Goal: Task Accomplishment & Management: Manage account settings

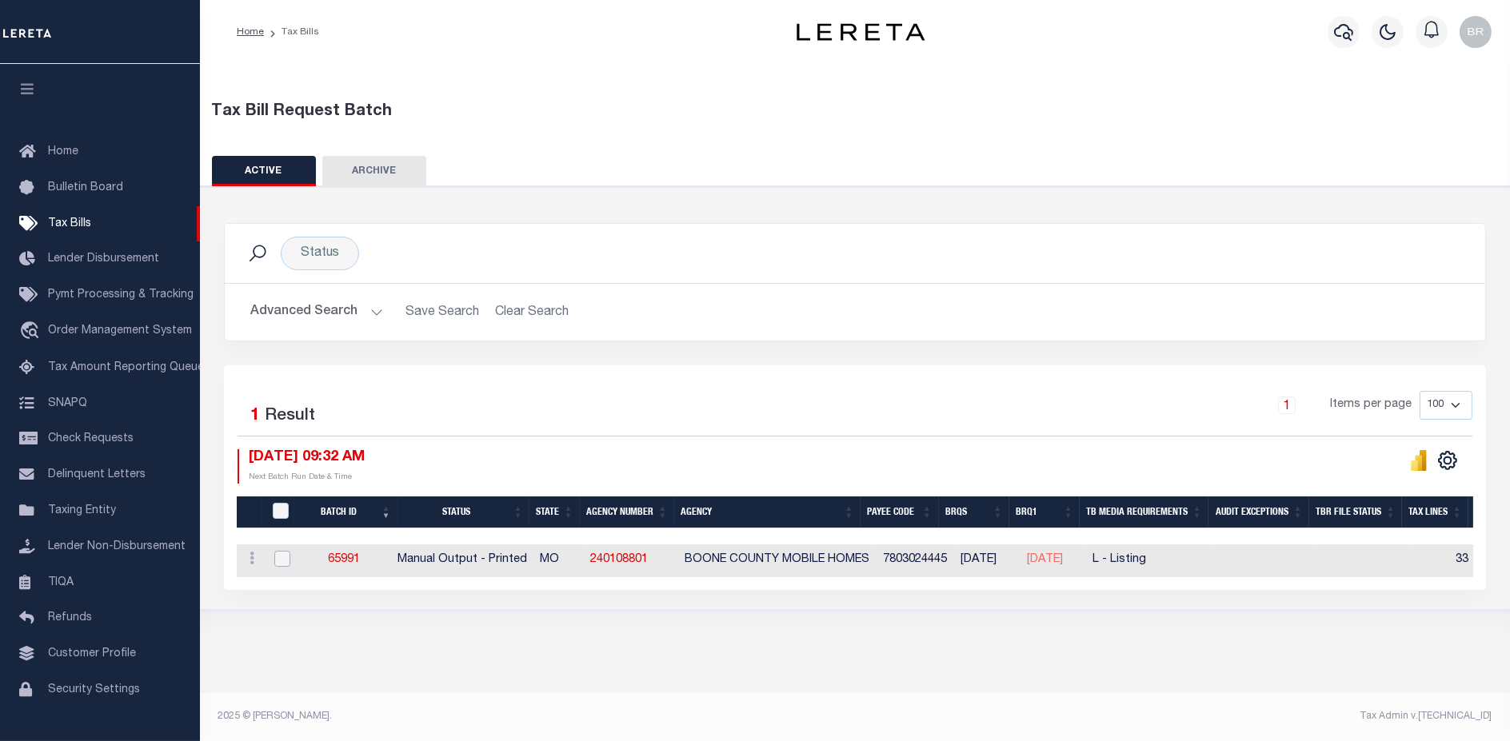
click at [283, 561] on input "checkbox" at bounding box center [282, 559] width 16 height 16
checkbox input "true"
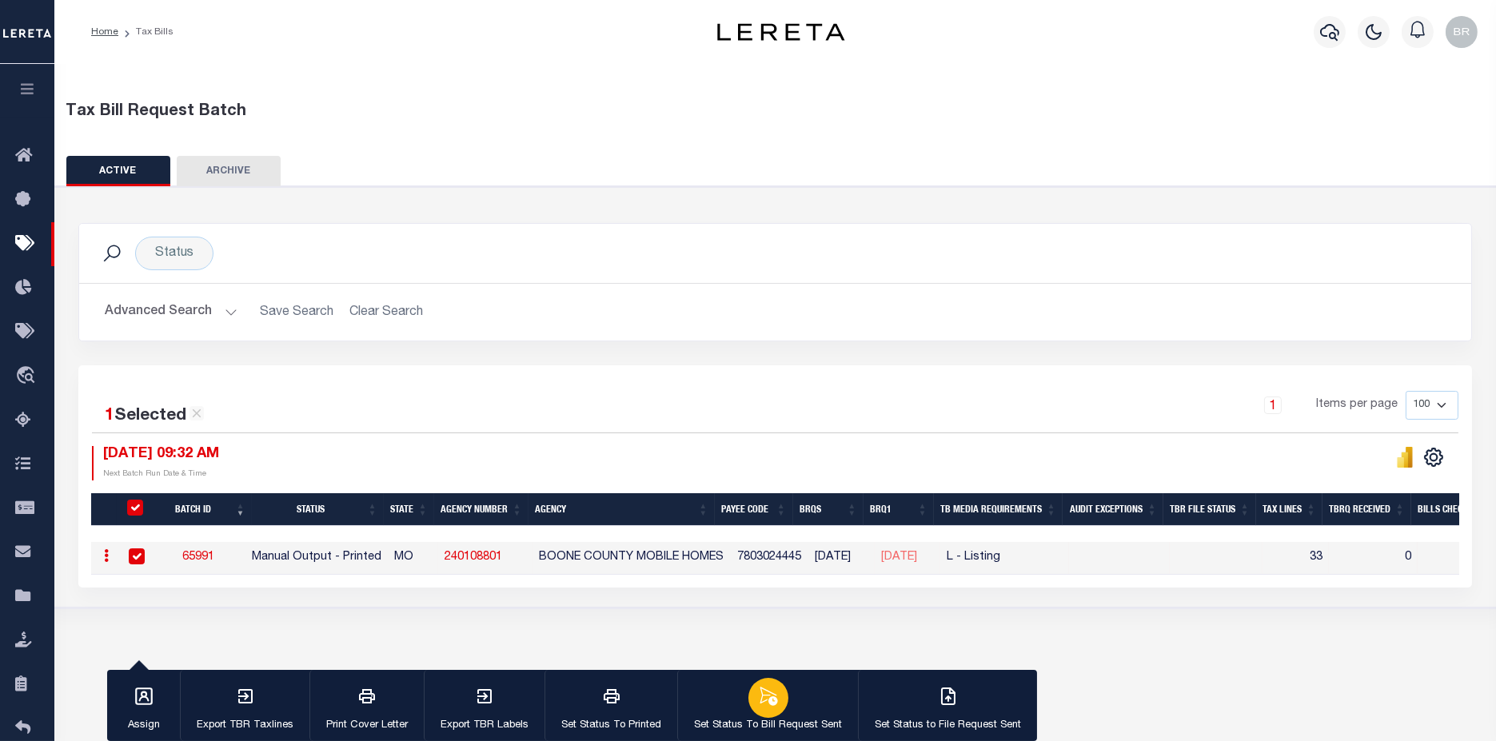
click at [705, 724] on p "Set Status To Bill Request Sent" at bounding box center [768, 726] width 148 height 16
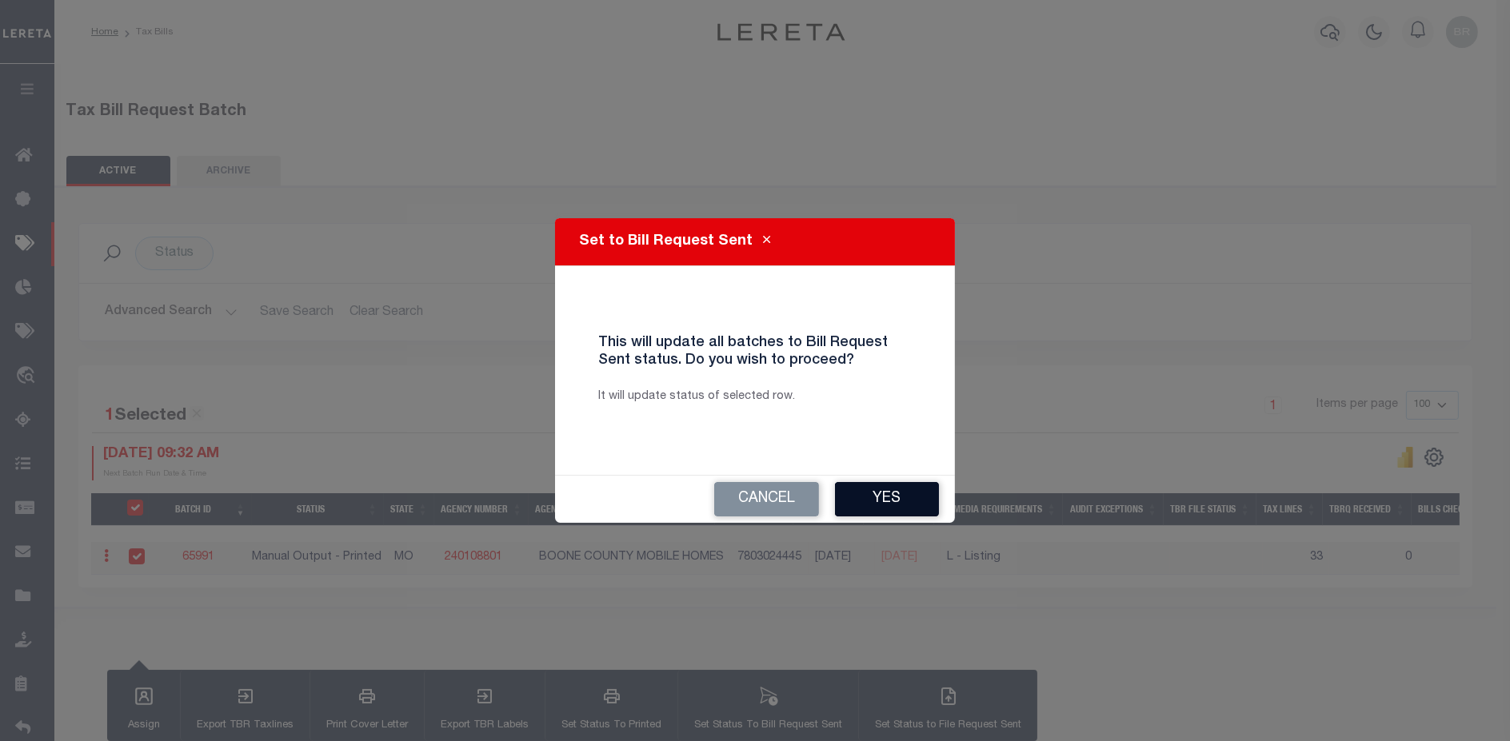
click at [881, 502] on button "Yes" at bounding box center [887, 499] width 104 height 34
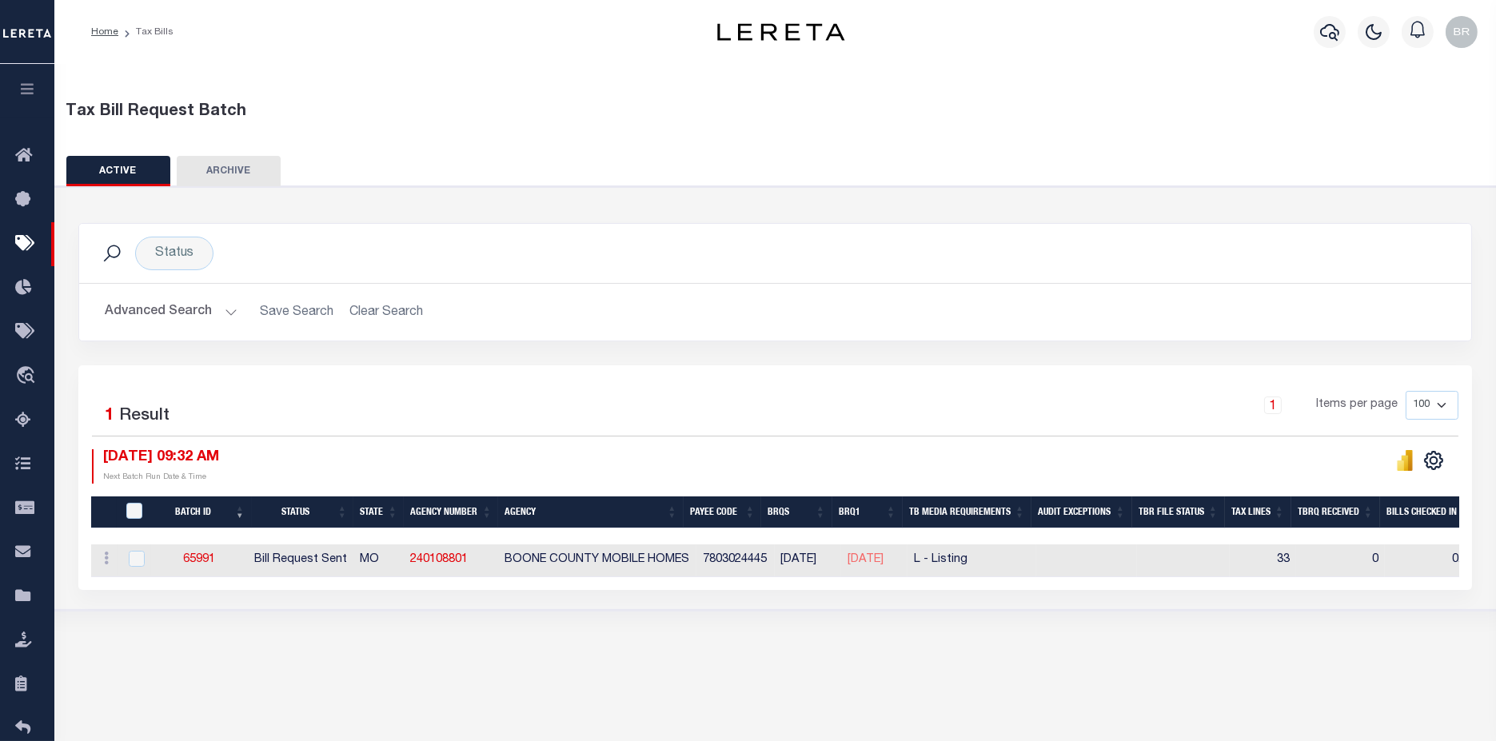
click at [172, 308] on button "Advanced Search" at bounding box center [171, 312] width 133 height 31
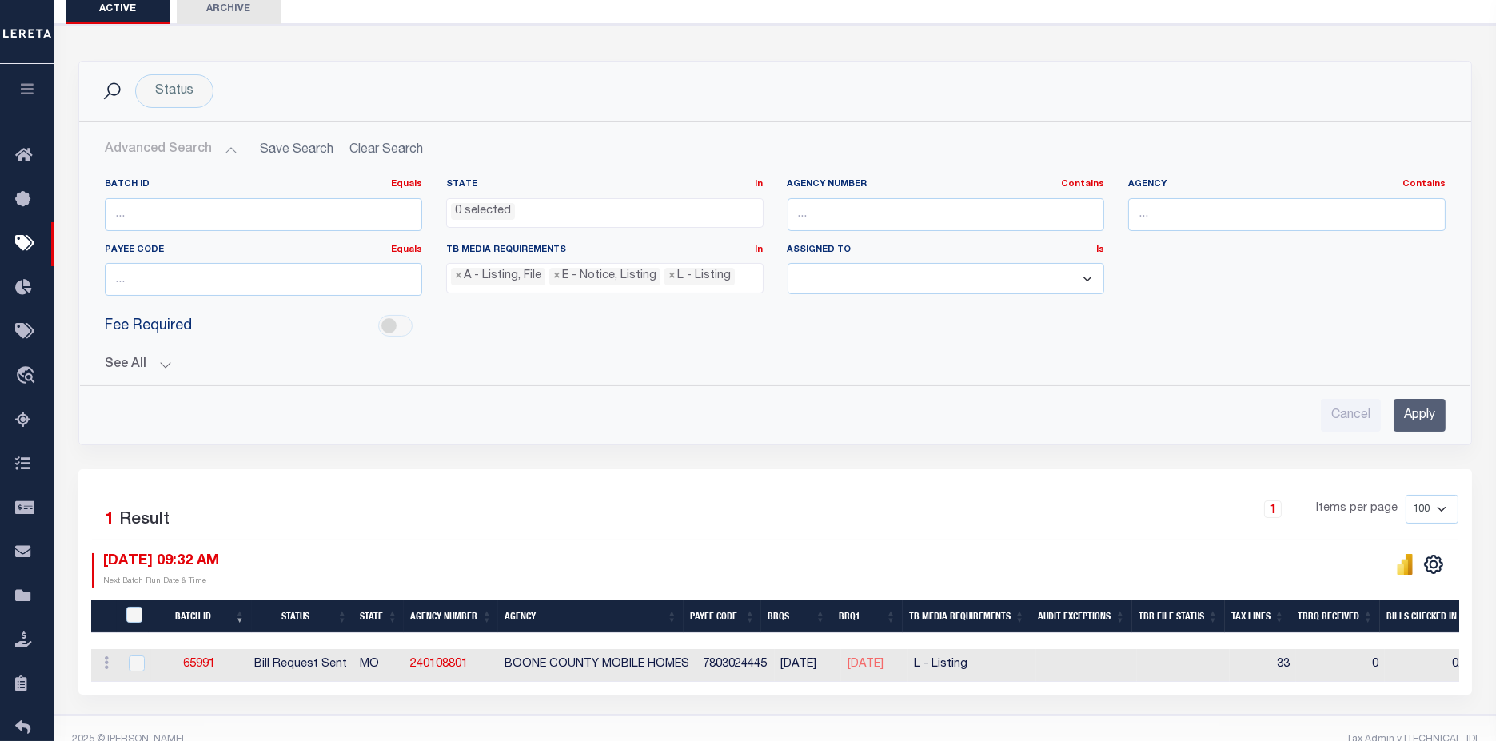
scroll to position [191, 0]
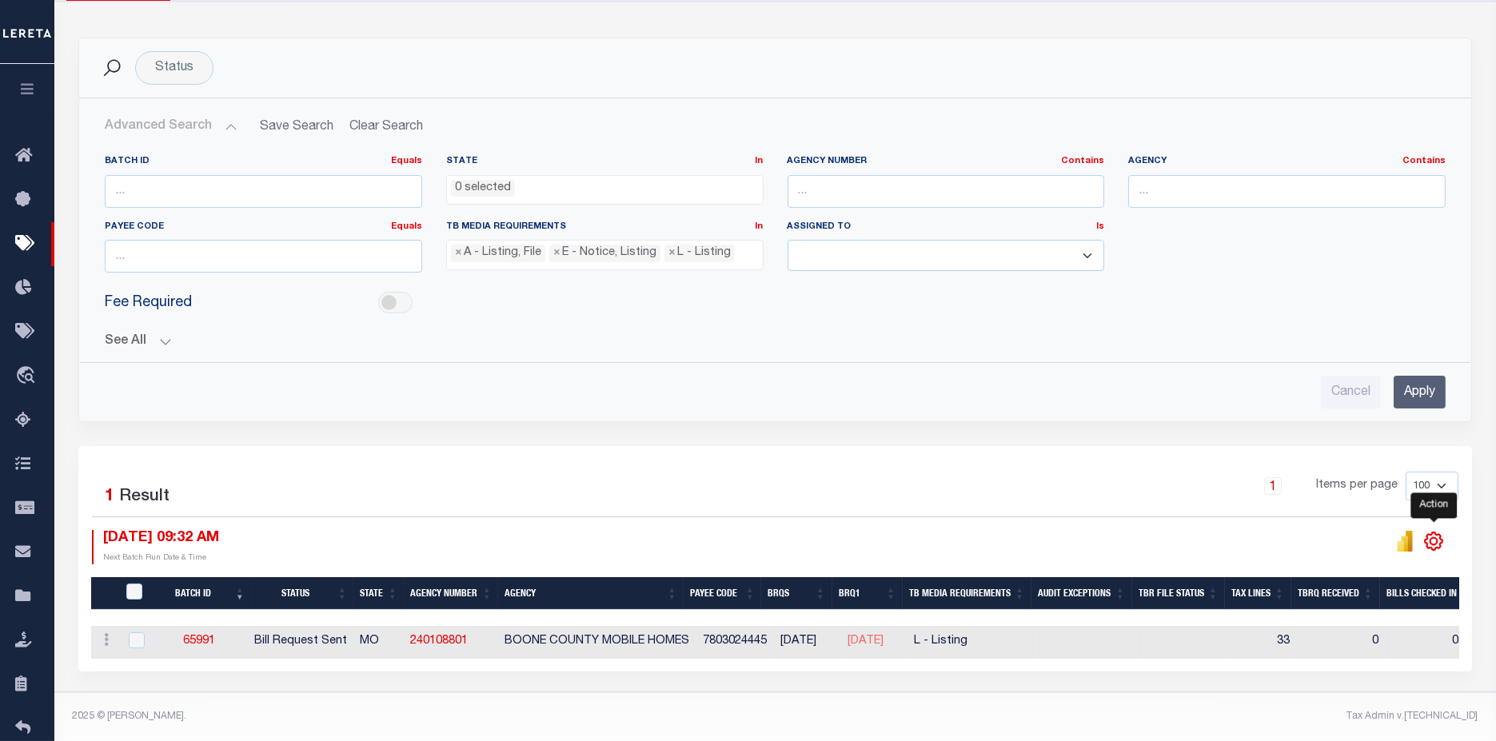
click at [1428, 534] on icon "" at bounding box center [1434, 541] width 21 height 21
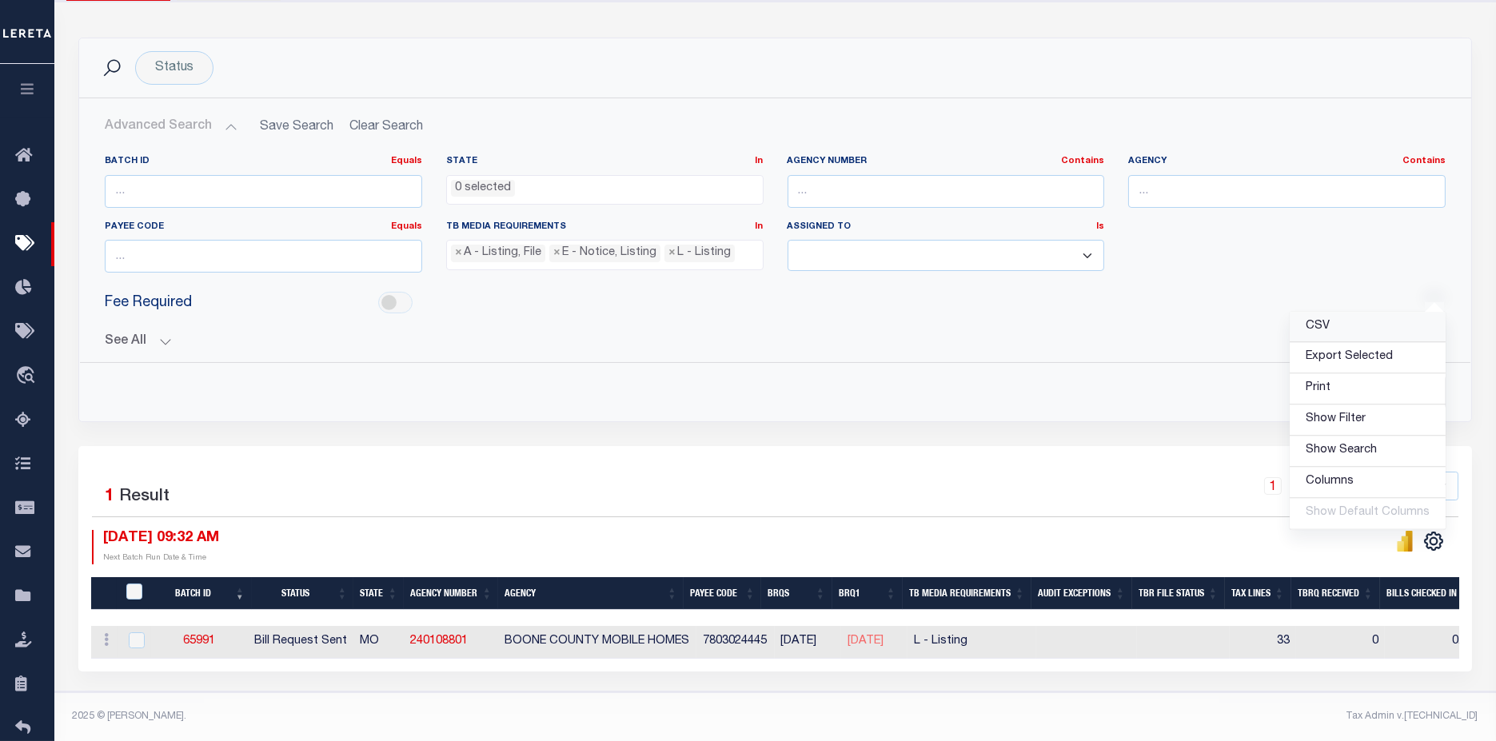
click at [1339, 318] on link "CSV" at bounding box center [1368, 327] width 156 height 31
click at [112, 334] on button "See All" at bounding box center [775, 341] width 1341 height 15
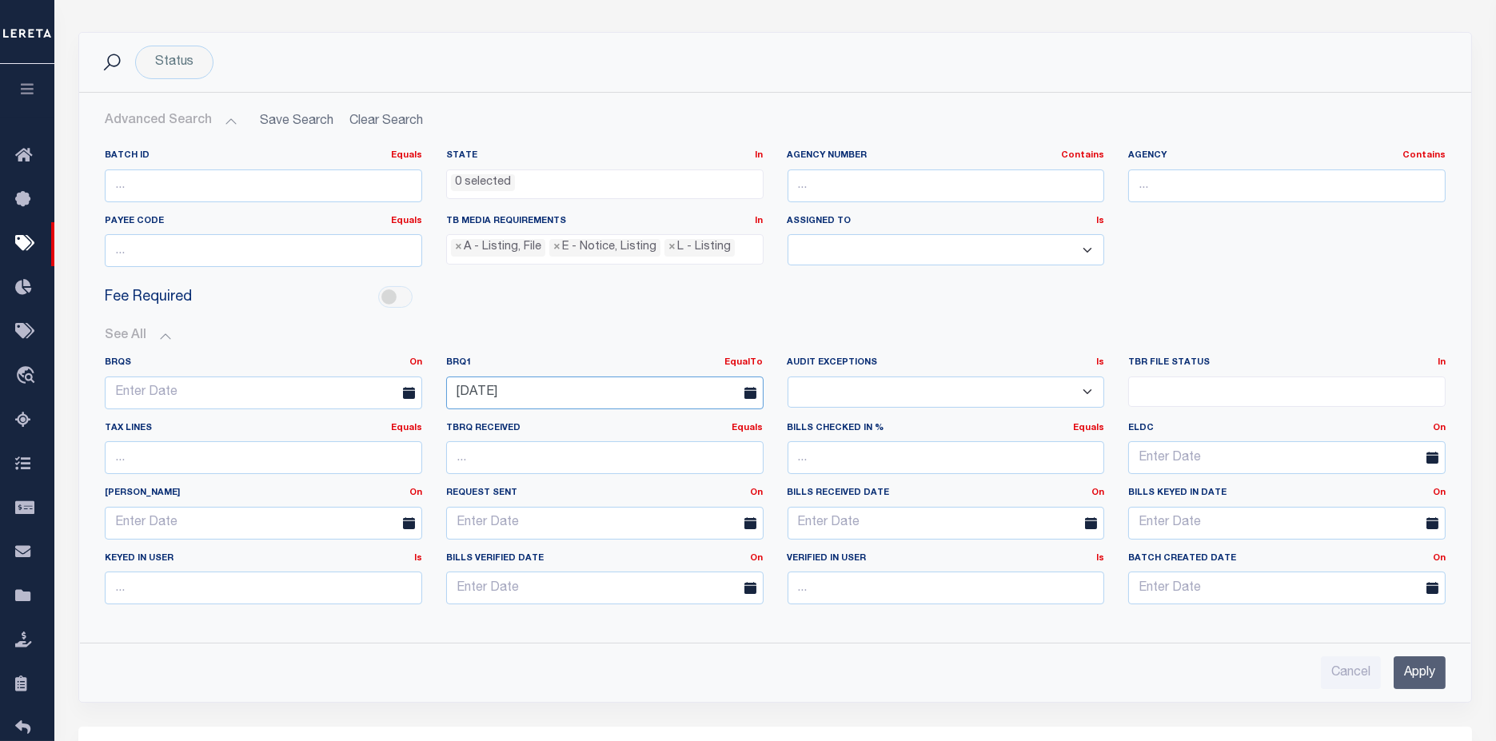
click at [665, 393] on input "[DATE]" at bounding box center [605, 393] width 318 height 33
click at [571, 509] on span "8" at bounding box center [568, 509] width 31 height 31
type input "[DATE]"
click at [1431, 675] on input "Apply" at bounding box center [1420, 673] width 52 height 33
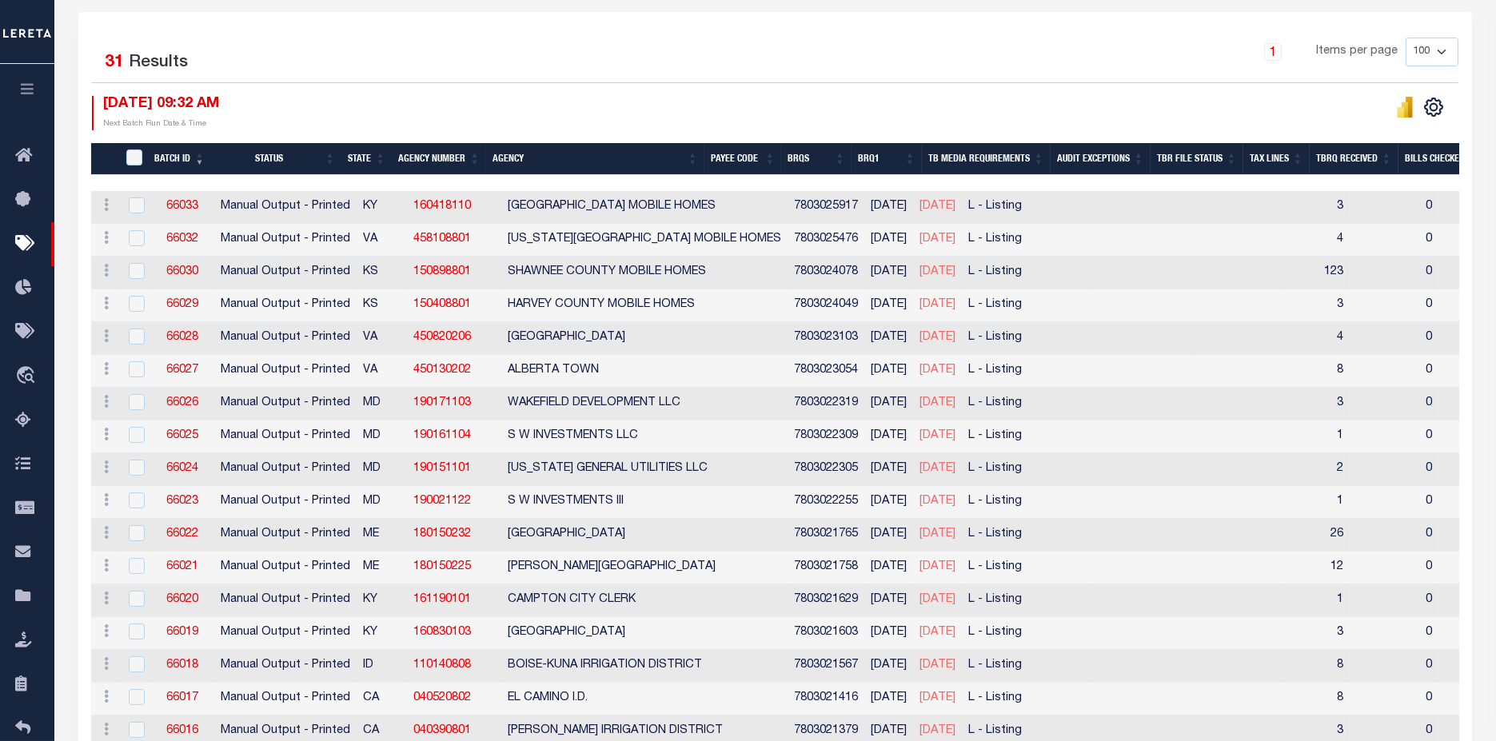
scroll to position [0, 0]
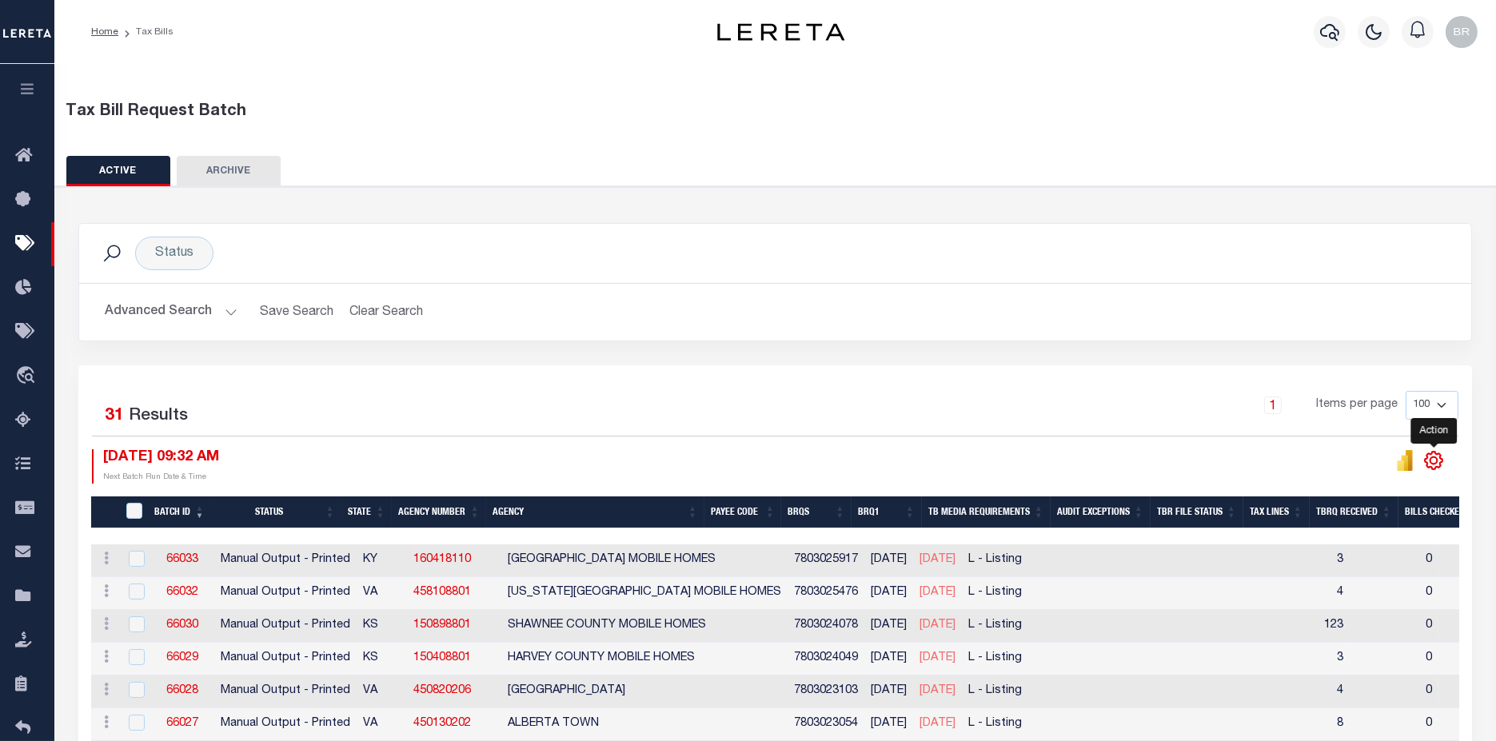
click at [1432, 458] on icon "" at bounding box center [1434, 460] width 21 height 21
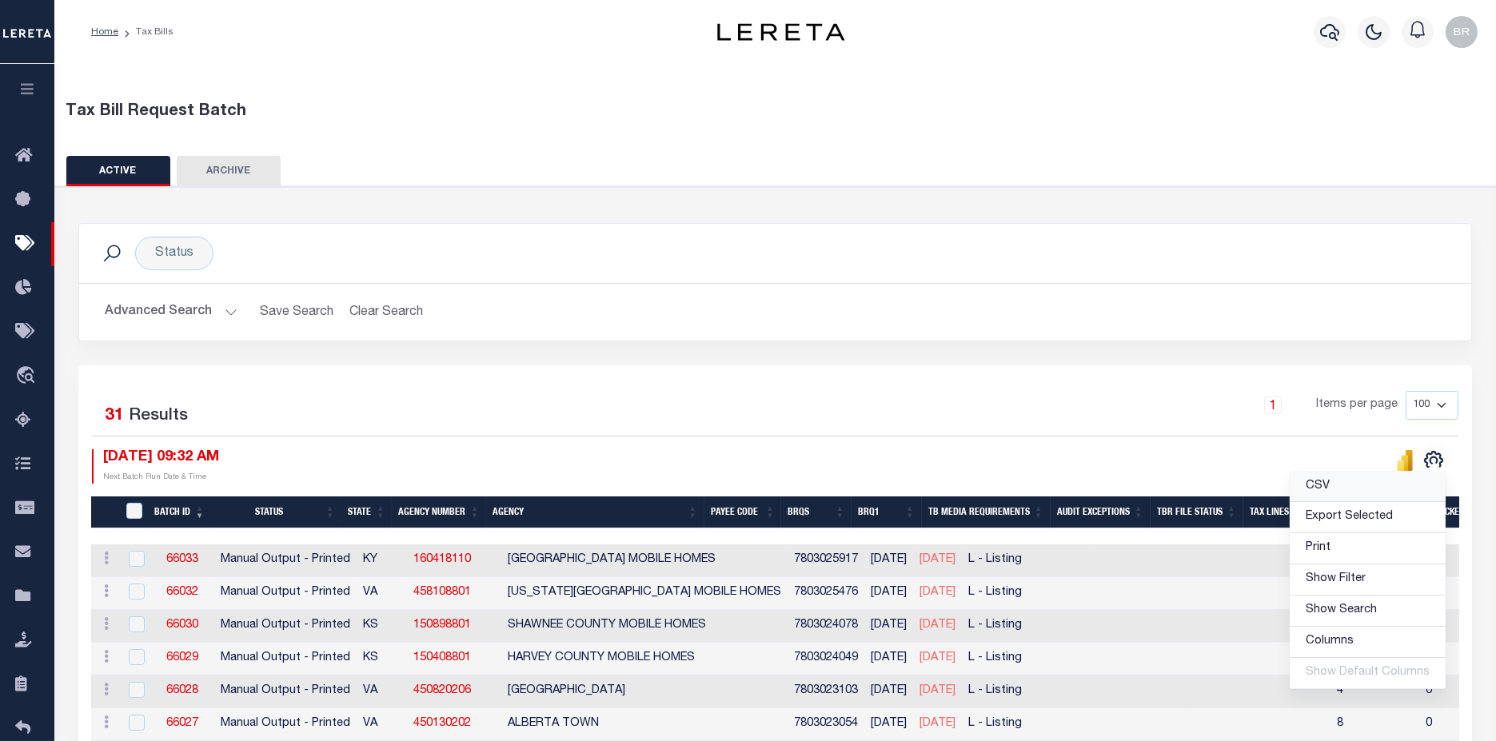
click at [1328, 489] on span "CSV" at bounding box center [1318, 486] width 24 height 11
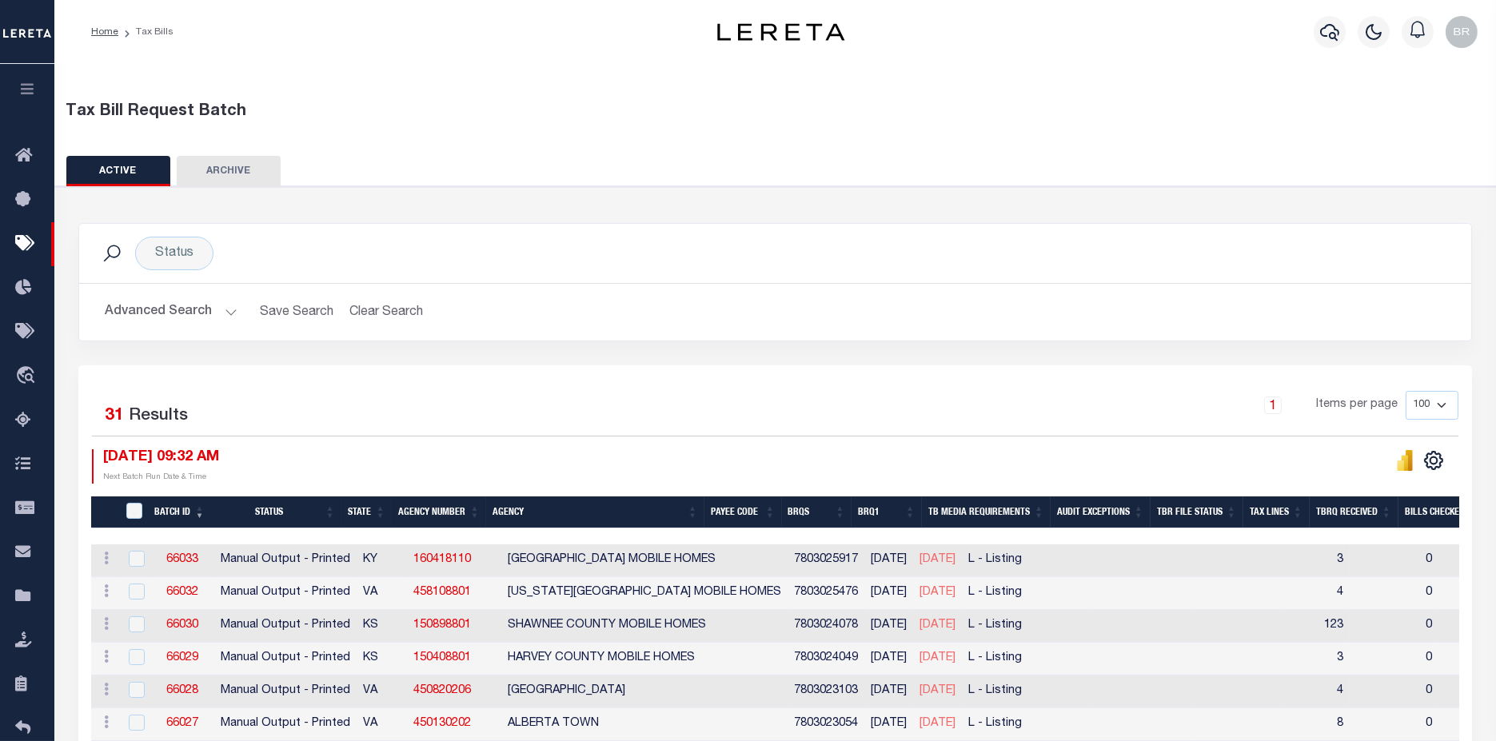
click at [864, 306] on h2 "Advanced Search Save Search Clear Search TaxBillBatches_dynamictable_____Defaul…" at bounding box center [775, 312] width 1367 height 31
